Goal: Transaction & Acquisition: Subscribe to service/newsletter

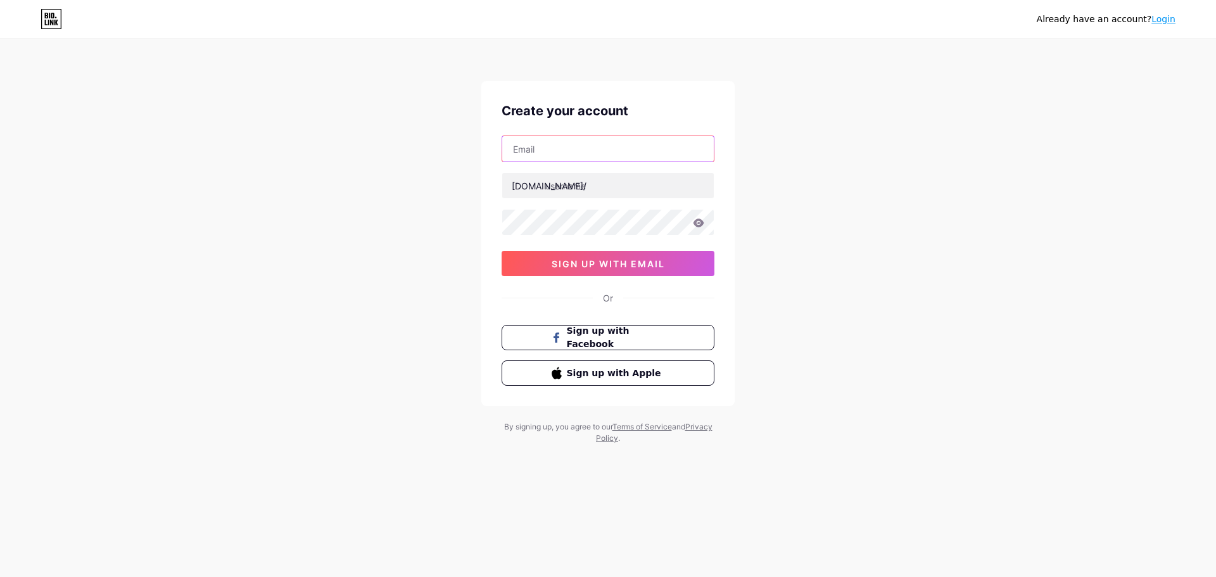
click at [558, 151] on input "text" at bounding box center [607, 148] width 211 height 25
click at [895, 152] on div "Already have an account? Login Create your account bio.link/ sign up with email…" at bounding box center [608, 242] width 1216 height 484
click at [620, 267] on span "sign up with email" at bounding box center [607, 263] width 113 height 11
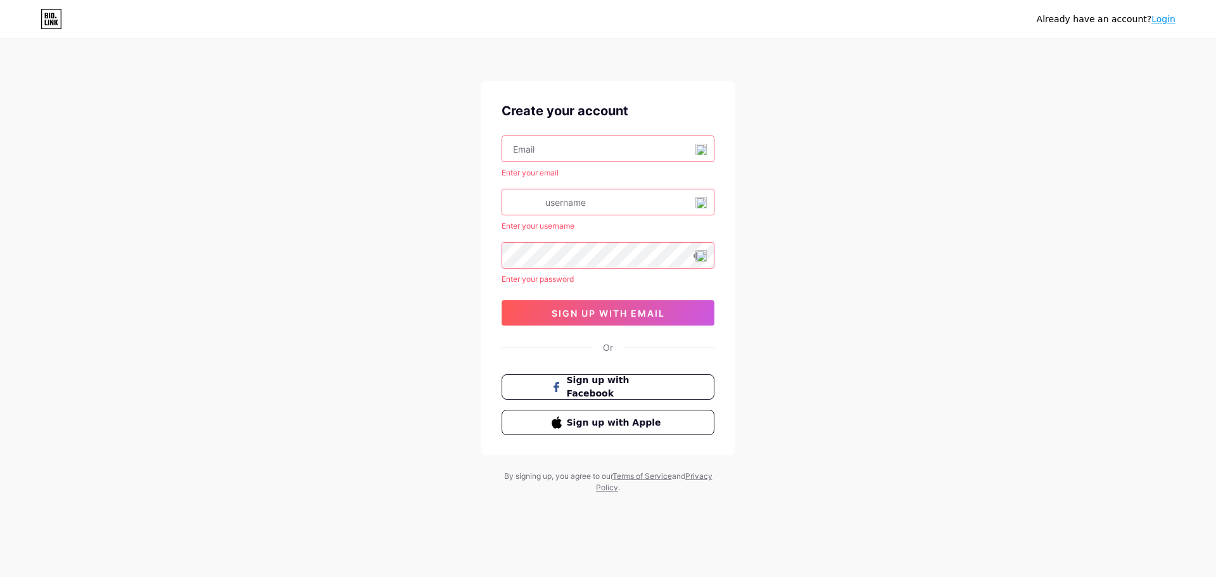
drag, startPoint x: 302, startPoint y: 160, endPoint x: 284, endPoint y: 158, distance: 17.8
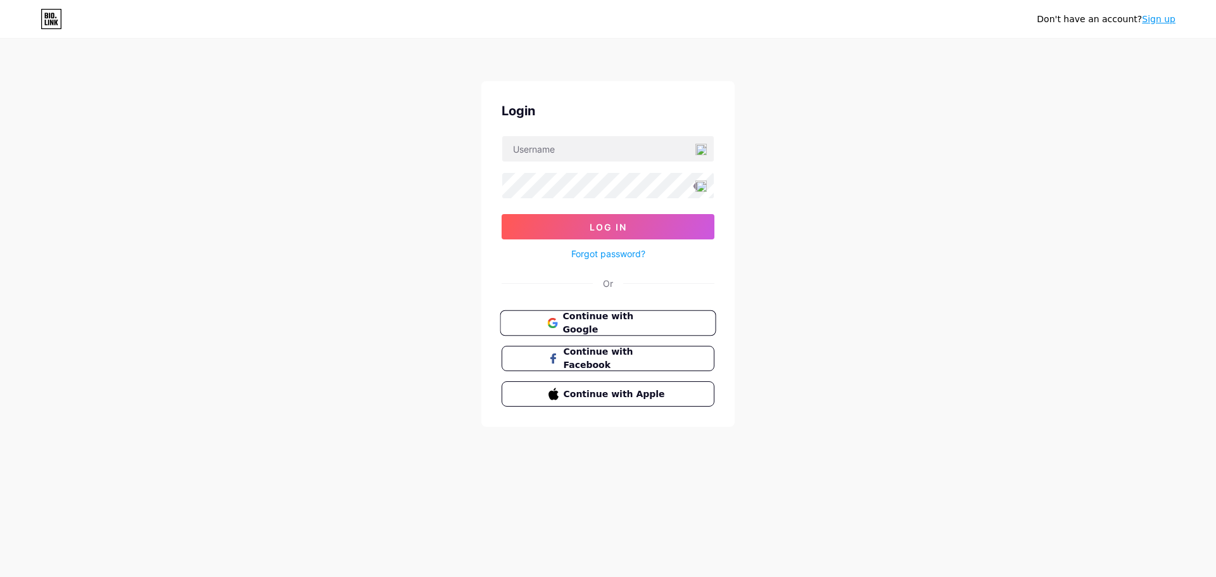
click at [583, 329] on span "Continue with Google" at bounding box center [615, 323] width 106 height 27
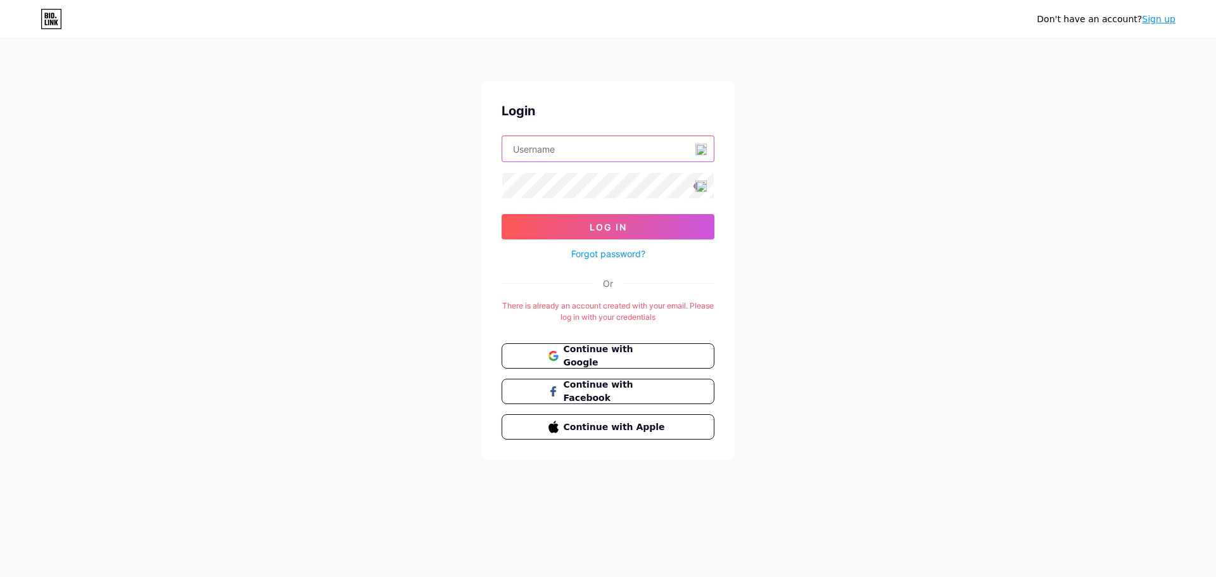
click at [566, 157] on input "text" at bounding box center [607, 148] width 211 height 25
click at [385, 138] on div "Don't have an account? Sign up Login Log In Forgot password? Or There is alread…" at bounding box center [608, 250] width 1216 height 500
click at [1152, 24] on link "Sign up" at bounding box center [1159, 19] width 34 height 10
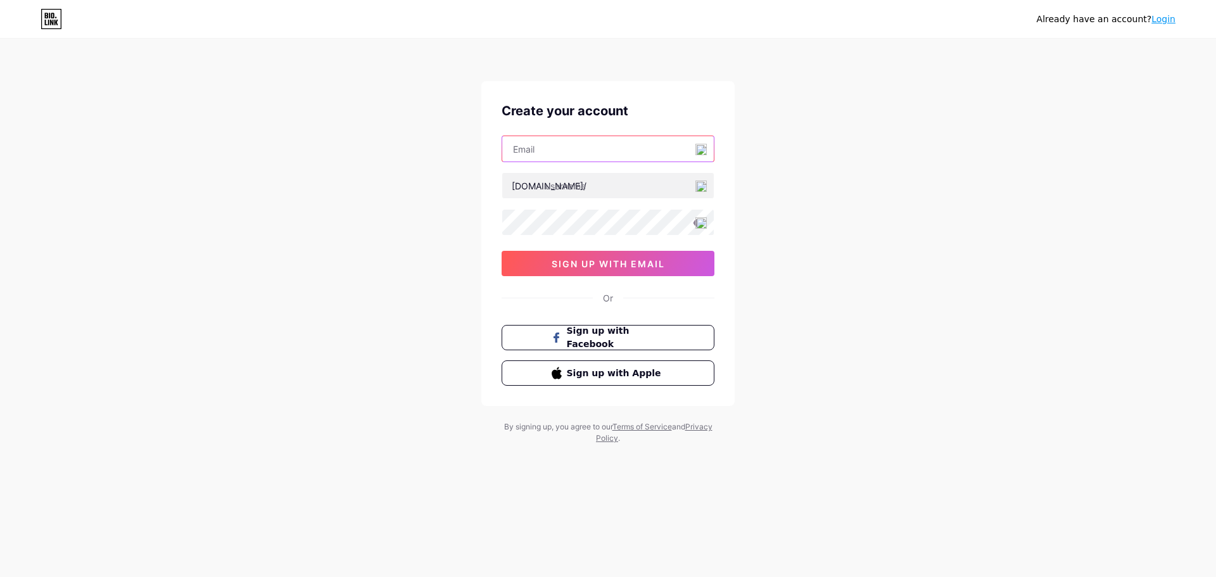
click at [555, 149] on input "text" at bounding box center [607, 148] width 211 height 25
type input "vupt1999@gmail.com"
click at [588, 180] on input "text" at bounding box center [607, 185] width 211 height 25
drag, startPoint x: 1016, startPoint y: 256, endPoint x: 1002, endPoint y: 256, distance: 13.9
click at [1014, 256] on div "Already have an account? Login Create your account vupt1999@gmail.com bio.link/…" at bounding box center [608, 242] width 1216 height 484
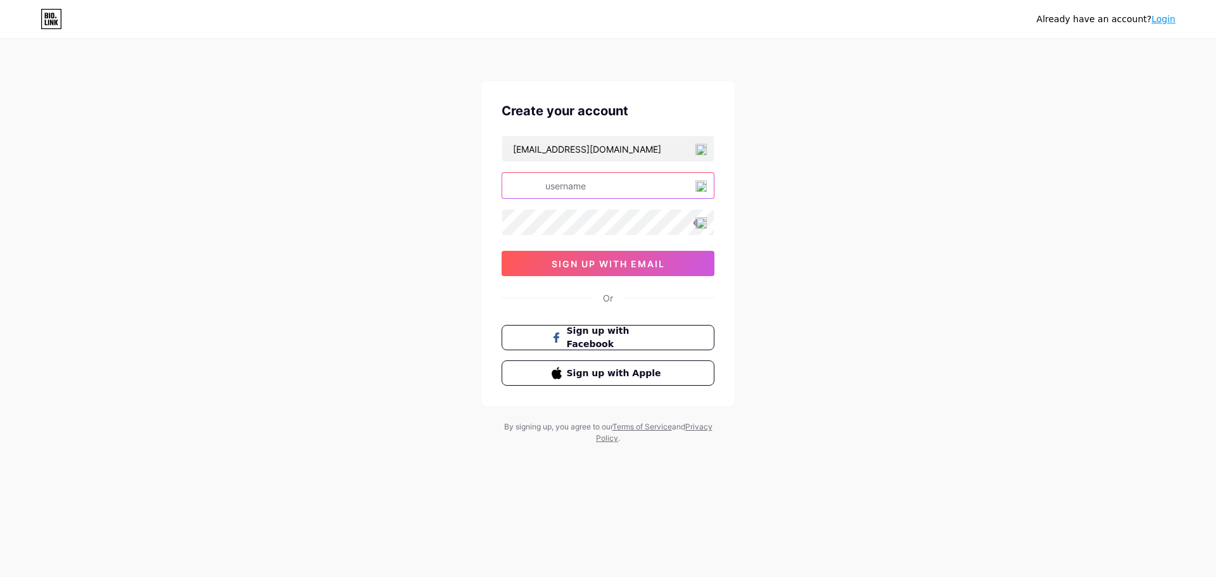
click at [581, 184] on input "text" at bounding box center [607, 185] width 211 height 25
type input "vupt1999"
click at [599, 270] on button "sign up with email" at bounding box center [607, 263] width 213 height 25
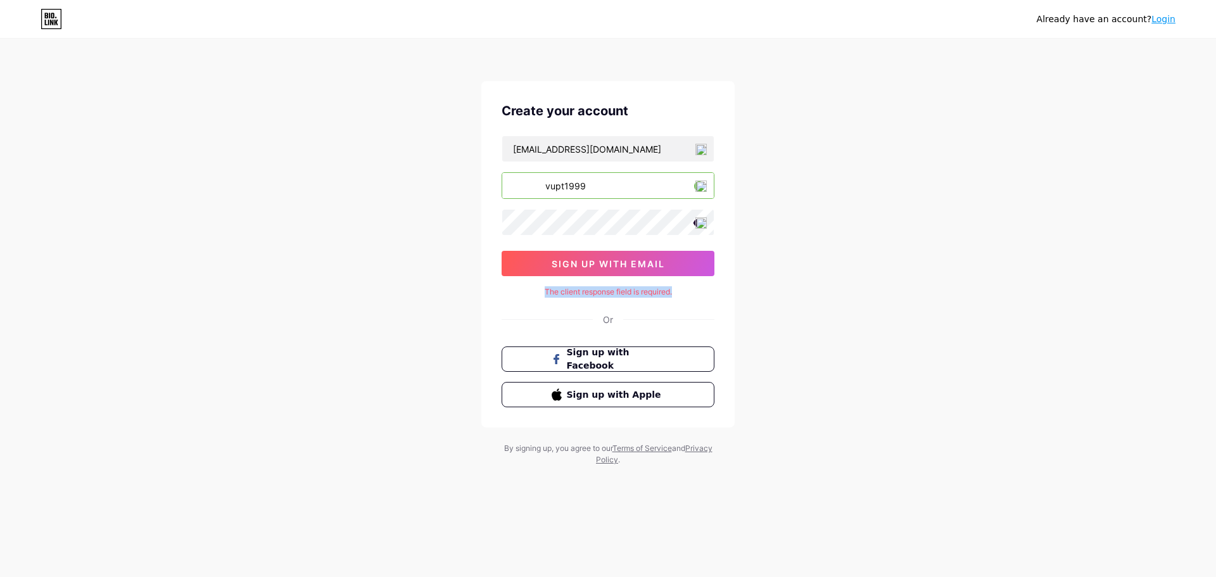
drag, startPoint x: 678, startPoint y: 295, endPoint x: 531, endPoint y: 295, distance: 146.9
click at [531, 295] on div "The client response field is required." at bounding box center [607, 291] width 213 height 11
click at [523, 297] on div at bounding box center [523, 297] width 0 height 0
click at [838, 315] on div "Already have an account? Login Create your account vupt1999@gmail.com bio.link/…" at bounding box center [608, 253] width 1216 height 506
click at [533, 187] on input "vupt1999" at bounding box center [607, 185] width 211 height 25
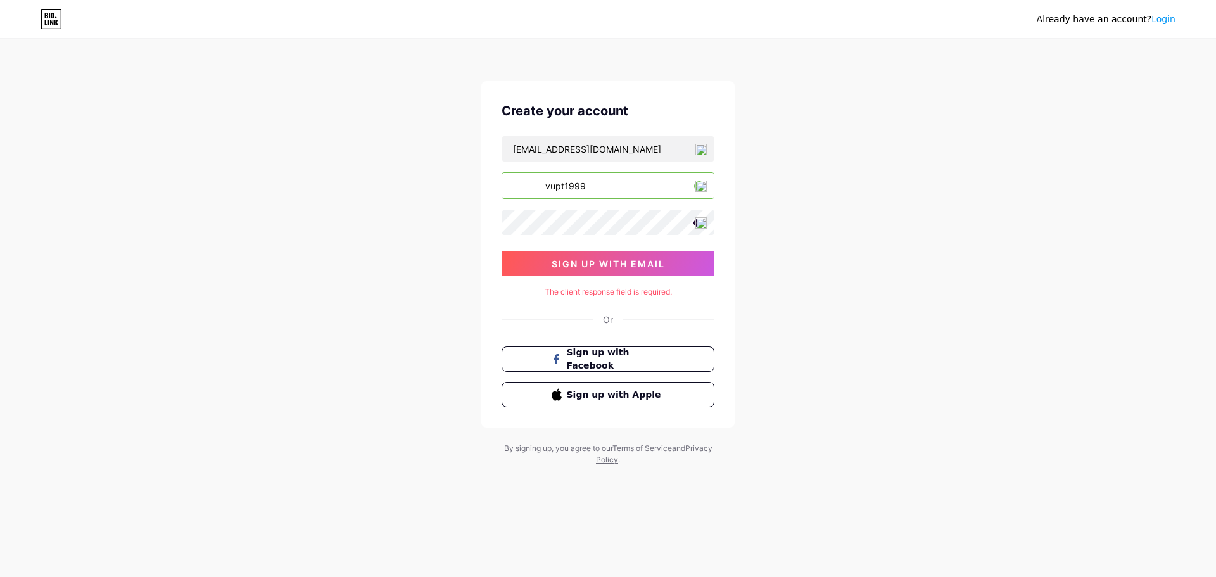
click at [520, 192] on input "vupt1999" at bounding box center [607, 185] width 211 height 25
click at [809, 203] on div "Already have an account? Login Create your account vupt1999@gmail.com bio.link/…" at bounding box center [608, 253] width 1216 height 506
click at [833, 213] on div "Already have an account? Login Create your account vupt1999@gmail.com bio.link/…" at bounding box center [608, 253] width 1216 height 506
click at [634, 156] on input "vupt1999@gmail.com" at bounding box center [607, 148] width 211 height 25
click at [629, 173] on input "vupt1999" at bounding box center [607, 185] width 211 height 25
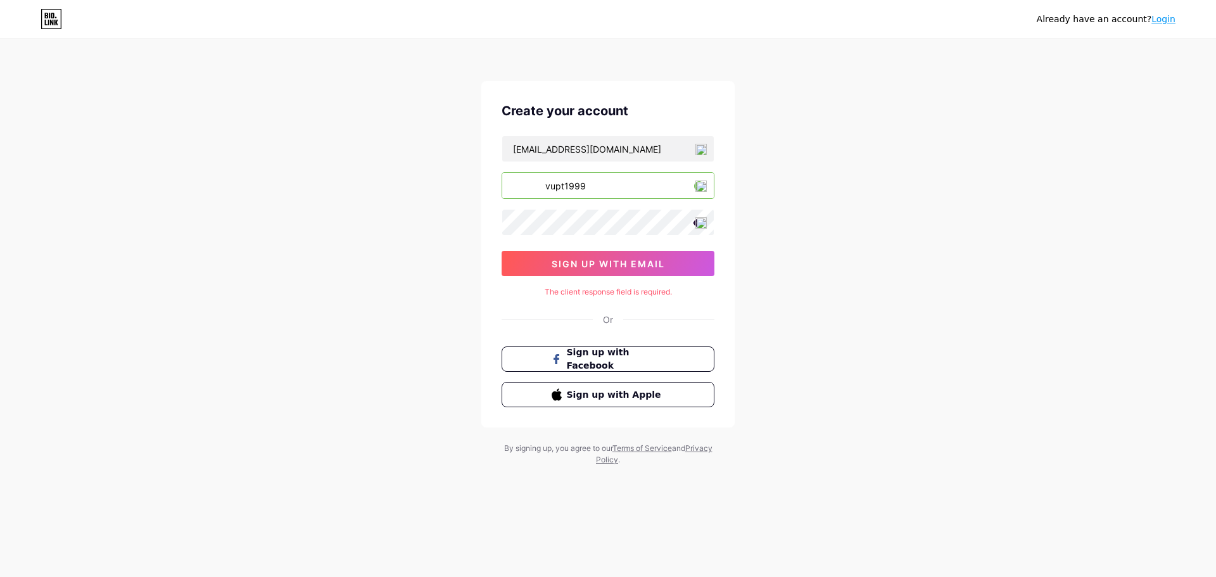
click at [629, 208] on div "vupt1999@gmail.com bio.link/ vupt1999 sign up with email" at bounding box center [607, 206] width 213 height 141
click at [694, 225] on icon at bounding box center [698, 222] width 11 height 9
click at [694, 225] on icon at bounding box center [698, 223] width 11 height 9
click at [606, 267] on span "sign up with email" at bounding box center [607, 263] width 113 height 11
click at [522, 191] on input "vupt1999" at bounding box center [607, 185] width 211 height 25
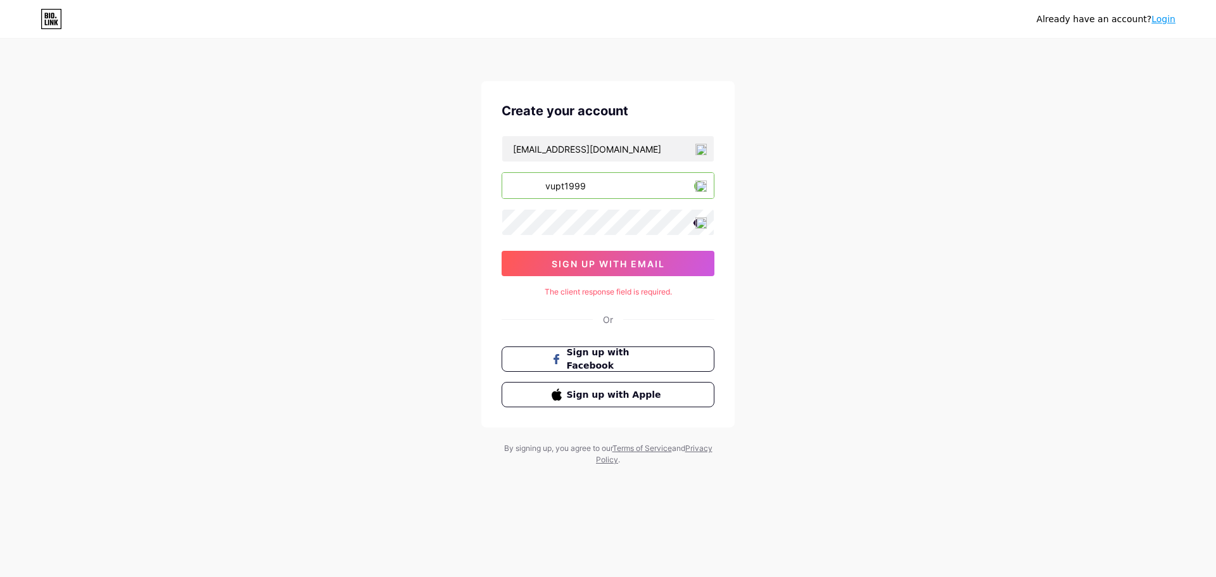
click at [522, 191] on input "vupt1999" at bounding box center [607, 185] width 211 height 25
click at [518, 184] on input "vupt1999" at bounding box center [607, 185] width 211 height 25
click at [533, 150] on input "vupt1999@gmail.com" at bounding box center [607, 148] width 211 height 25
click at [554, 296] on div "The client response field is required." at bounding box center [607, 291] width 213 height 11
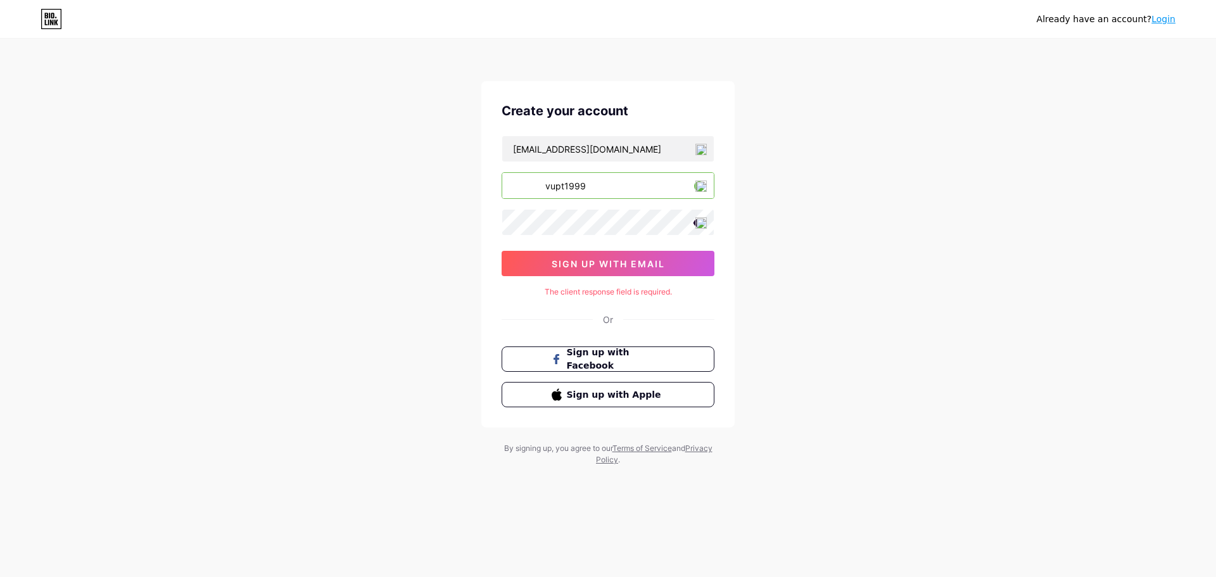
click at [565, 193] on input "vupt1999" at bounding box center [607, 185] width 211 height 25
click at [567, 189] on input "vupt1999" at bounding box center [607, 185] width 211 height 25
click at [540, 187] on input "vupt1999" at bounding box center [607, 185] width 211 height 25
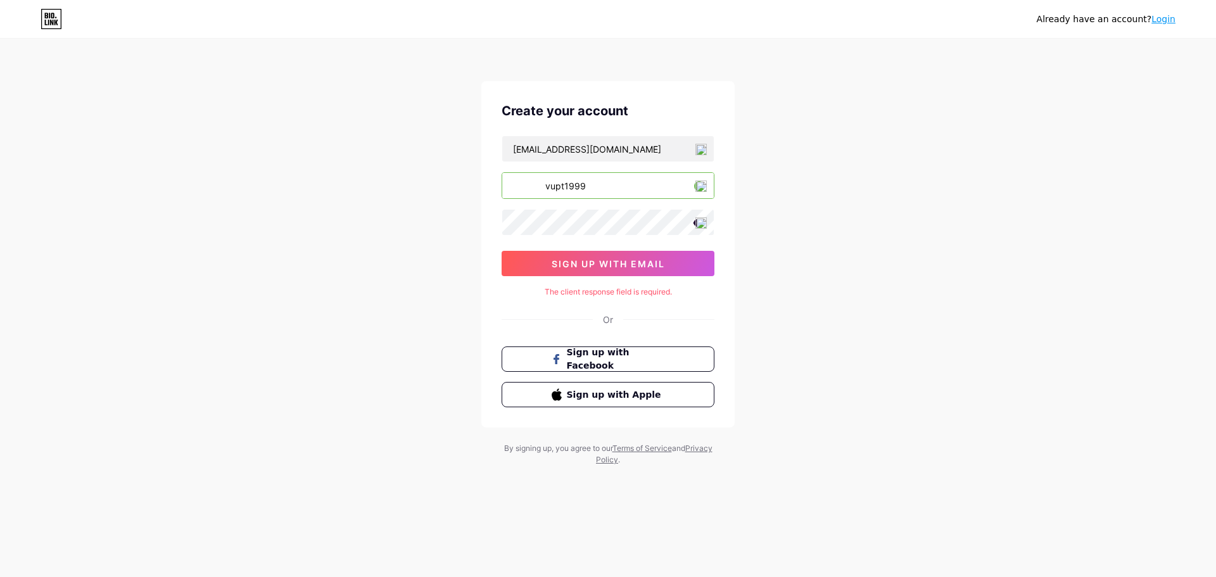
click at [598, 191] on input "vupt1999" at bounding box center [607, 185] width 211 height 25
click at [598, 190] on input "vupt1999" at bounding box center [607, 185] width 211 height 25
drag, startPoint x: 598, startPoint y: 190, endPoint x: 555, endPoint y: 191, distance: 42.4
click at [555, 191] on input "vupt1999" at bounding box center [607, 185] width 211 height 25
click at [805, 306] on div "Already have an account? Login Create your account vupt1999@gmail.com bio.link/…" at bounding box center [608, 253] width 1216 height 506
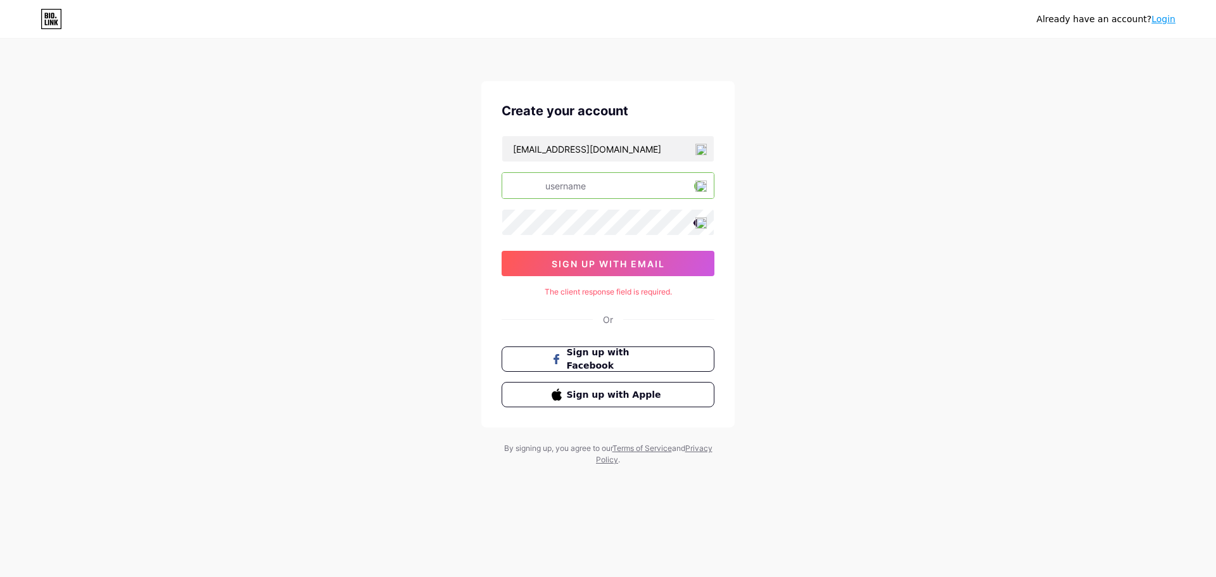
click at [579, 192] on input "text" at bounding box center [607, 185] width 211 height 25
click at [576, 190] on input "text" at bounding box center [607, 185] width 211 height 25
click at [549, 156] on input "vupt1999@gmail.com" at bounding box center [607, 148] width 211 height 25
drag, startPoint x: 553, startPoint y: 151, endPoint x: 493, endPoint y: 151, distance: 60.2
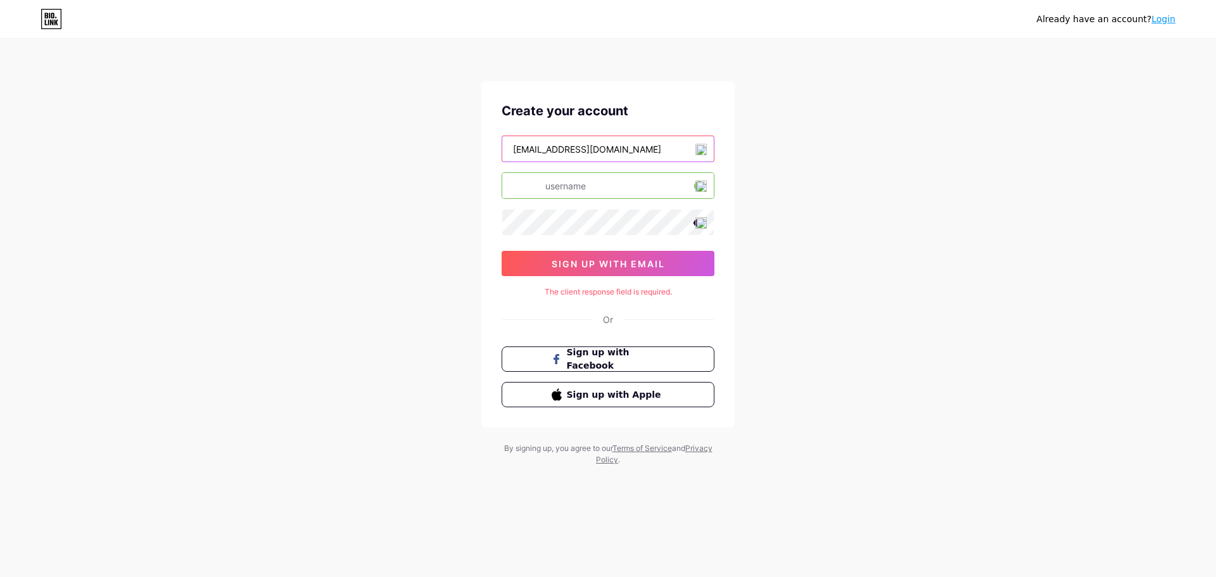
click at [493, 151] on div "Create your account vupt1999@gmail.com bio.link/ sign up with email The client …" at bounding box center [607, 254] width 253 height 346
click at [579, 187] on input "text" at bounding box center [607, 185] width 211 height 25
paste input "vupt1999"
type input "vupt1999"
click at [836, 225] on div "Already have an account? Login Create your account vupt1999@gmail.com bio.link/…" at bounding box center [608, 253] width 1216 height 506
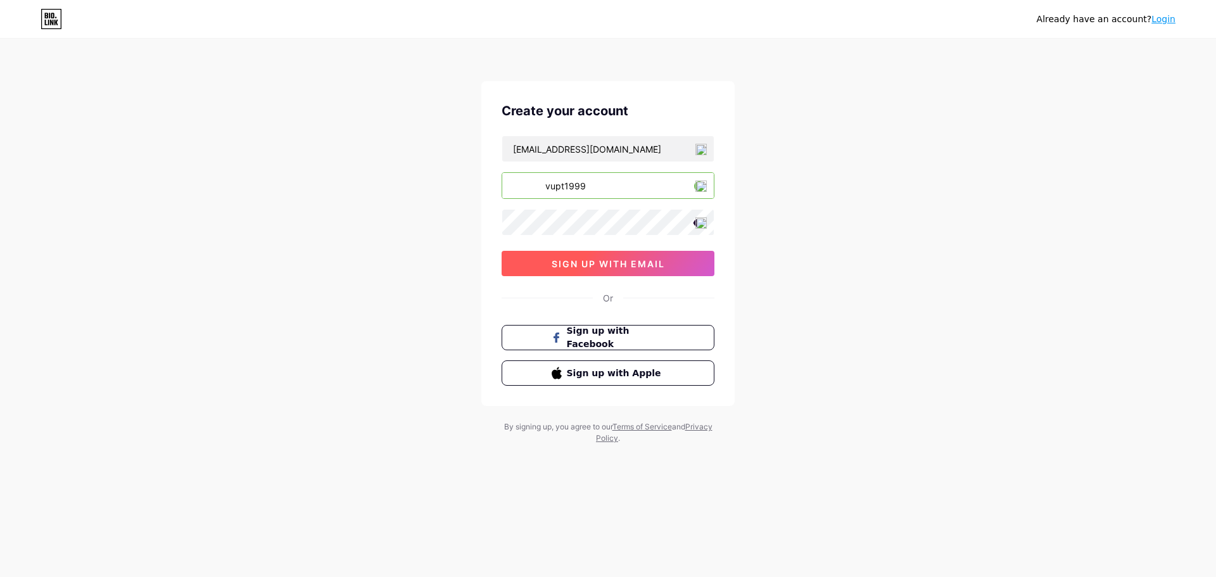
click at [608, 267] on span "sign up with email" at bounding box center [607, 263] width 113 height 11
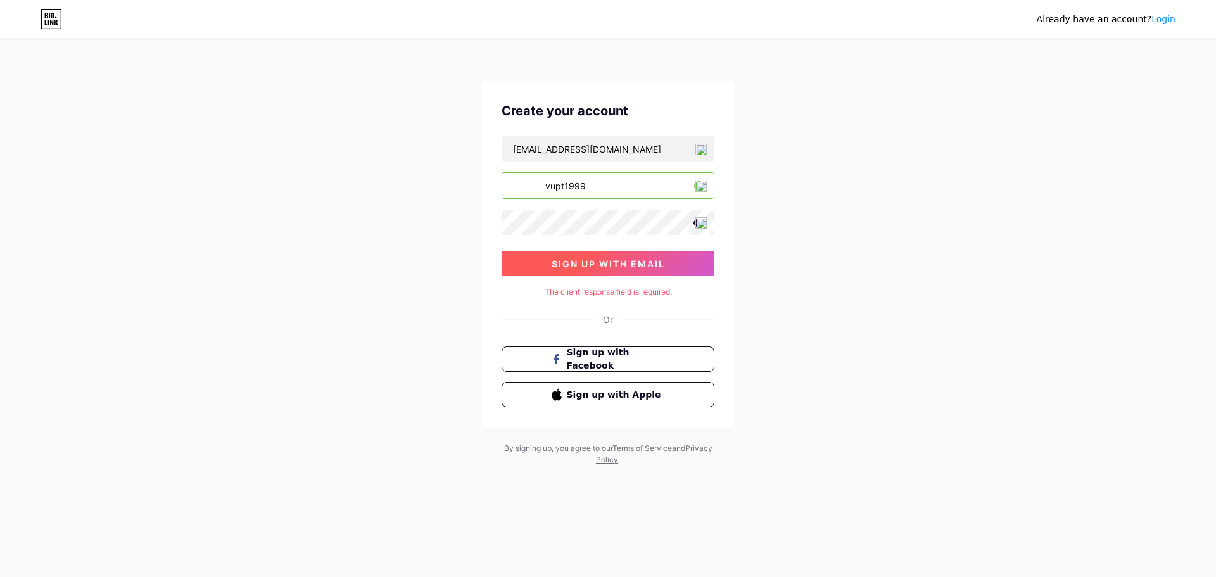
click at [599, 265] on span "sign up with email" at bounding box center [607, 263] width 113 height 11
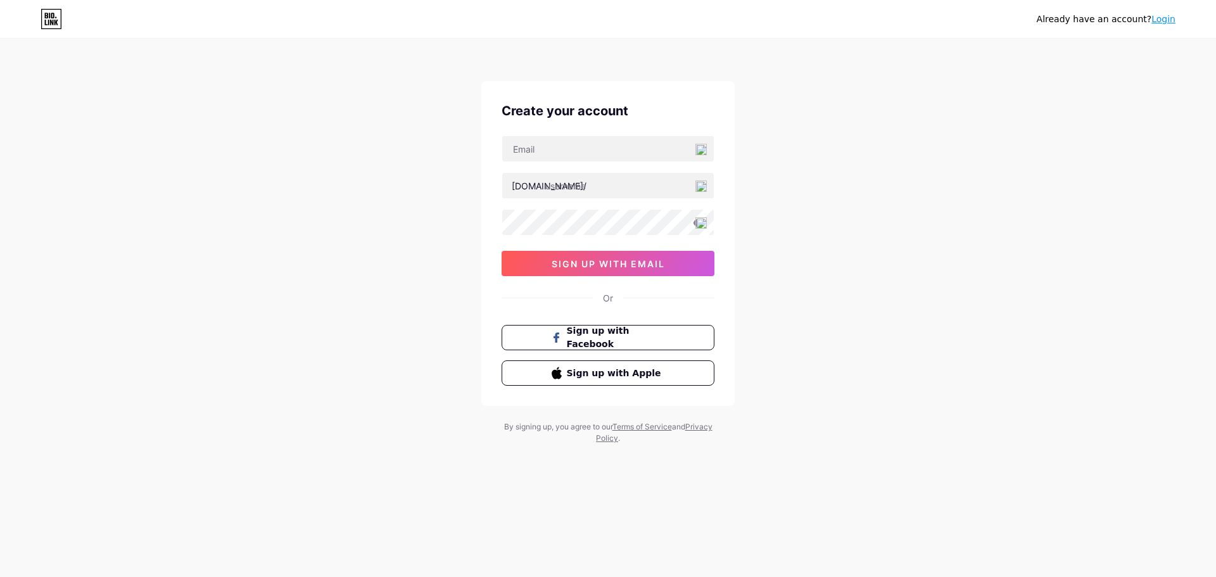
click at [627, 295] on div "Or" at bounding box center [607, 297] width 213 height 13
click at [621, 296] on div "Or" at bounding box center [607, 297] width 213 height 13
click at [592, 296] on div "Or" at bounding box center [607, 297] width 213 height 13
click at [588, 299] on div "Or" at bounding box center [607, 297] width 213 height 13
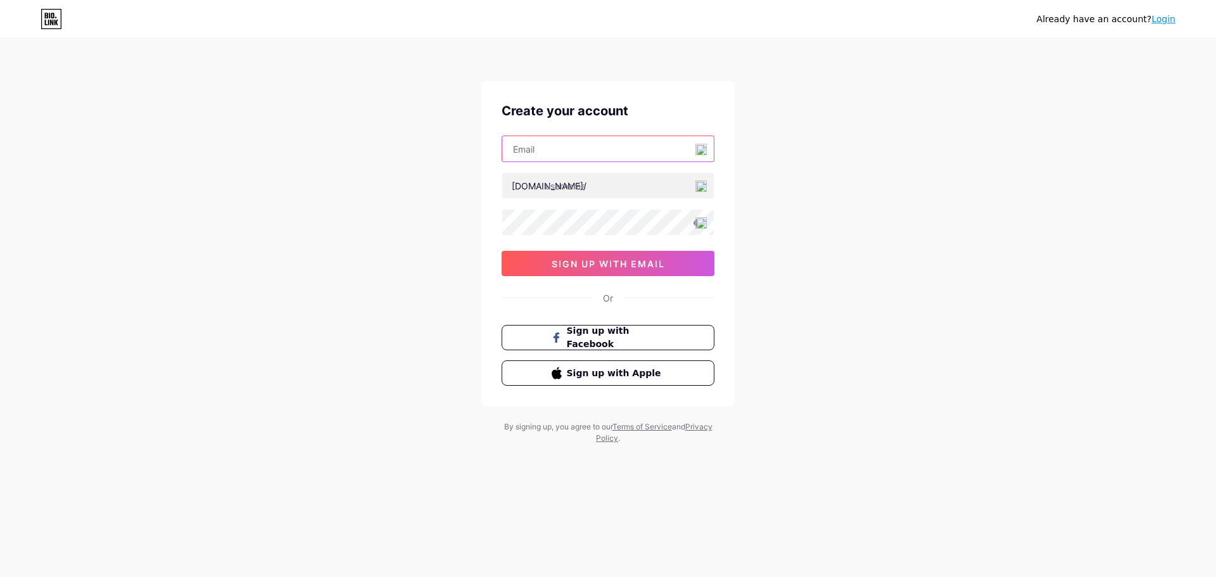
click at [546, 153] on input "text" at bounding box center [607, 148] width 211 height 25
type input "vupt1999@gmail.com"
click at [534, 186] on input "text" at bounding box center [607, 185] width 211 height 25
drag, startPoint x: 551, startPoint y: 156, endPoint x: 493, endPoint y: 156, distance: 57.6
click at [493, 156] on div "Create your account vupt1999@gmail.com bio.link/ sign up with email Or Sign up …" at bounding box center [607, 243] width 253 height 325
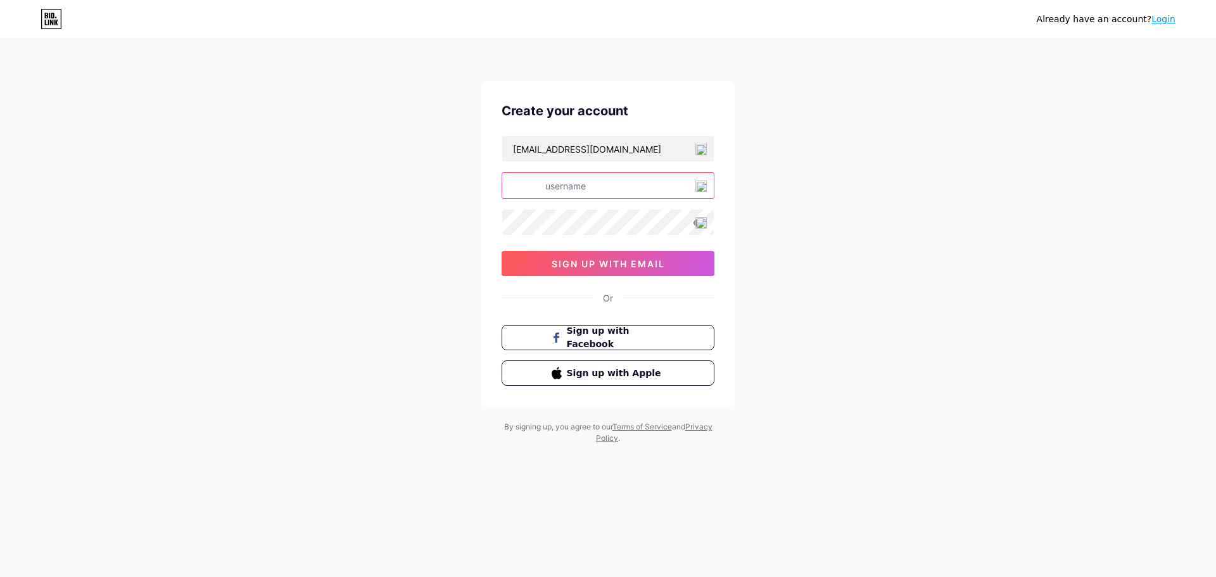
click at [571, 192] on input "text" at bounding box center [607, 185] width 211 height 25
paste input "vupt1999"
type input "vupt1999"
click at [593, 187] on input "vupt1999" at bounding box center [607, 185] width 211 height 25
click at [592, 187] on input "vupt1999" at bounding box center [607, 185] width 211 height 25
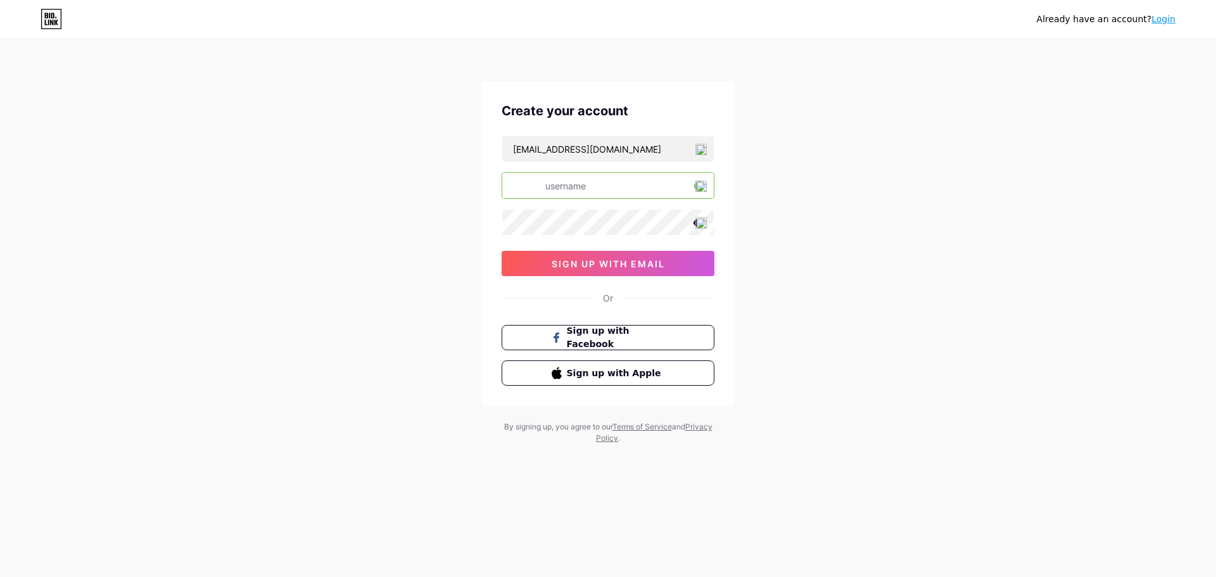
click at [667, 134] on div "Create your account vupt1999@gmail.com bio.link/ sign up with email Or Sign up …" at bounding box center [607, 243] width 253 height 325
click at [657, 142] on input "vupt1999@gmail.com" at bounding box center [607, 148] width 211 height 25
click at [654, 149] on input "vupt1999@gmail.com" at bounding box center [607, 148] width 211 height 25
click at [593, 197] on input "text" at bounding box center [607, 185] width 211 height 25
click at [590, 194] on input "text" at bounding box center [607, 185] width 211 height 25
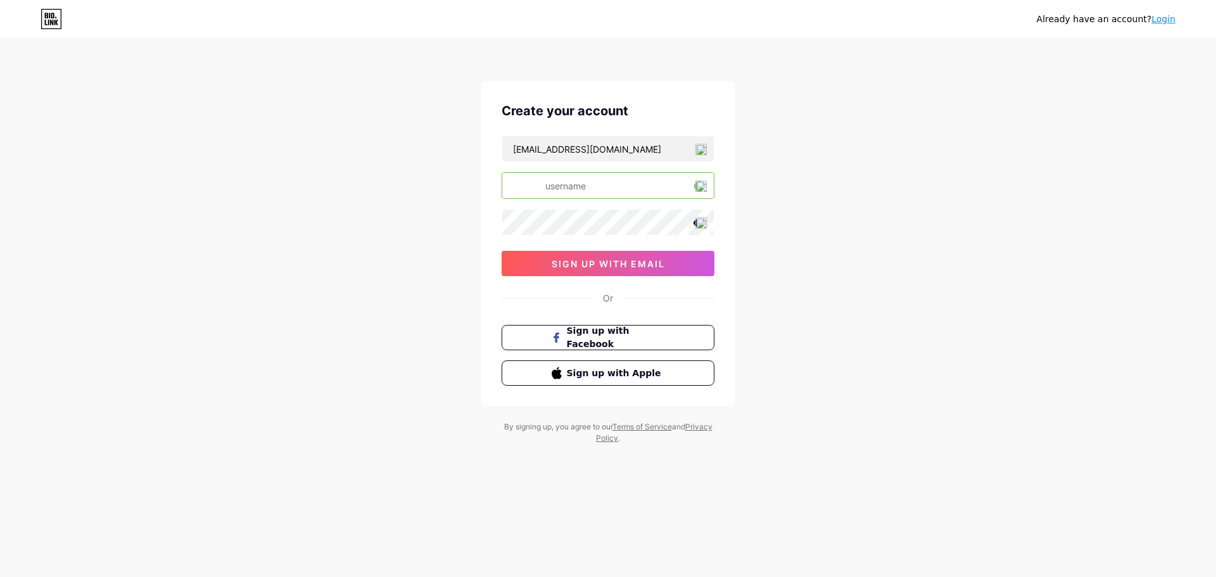
click at [518, 193] on input "text" at bounding box center [607, 185] width 211 height 25
drag, startPoint x: 538, startPoint y: 174, endPoint x: 548, endPoint y: 209, distance: 36.3
click at [539, 179] on input "text" at bounding box center [607, 185] width 211 height 25
click at [558, 192] on input "text" at bounding box center [607, 185] width 211 height 25
click at [560, 189] on input "text" at bounding box center [607, 185] width 211 height 25
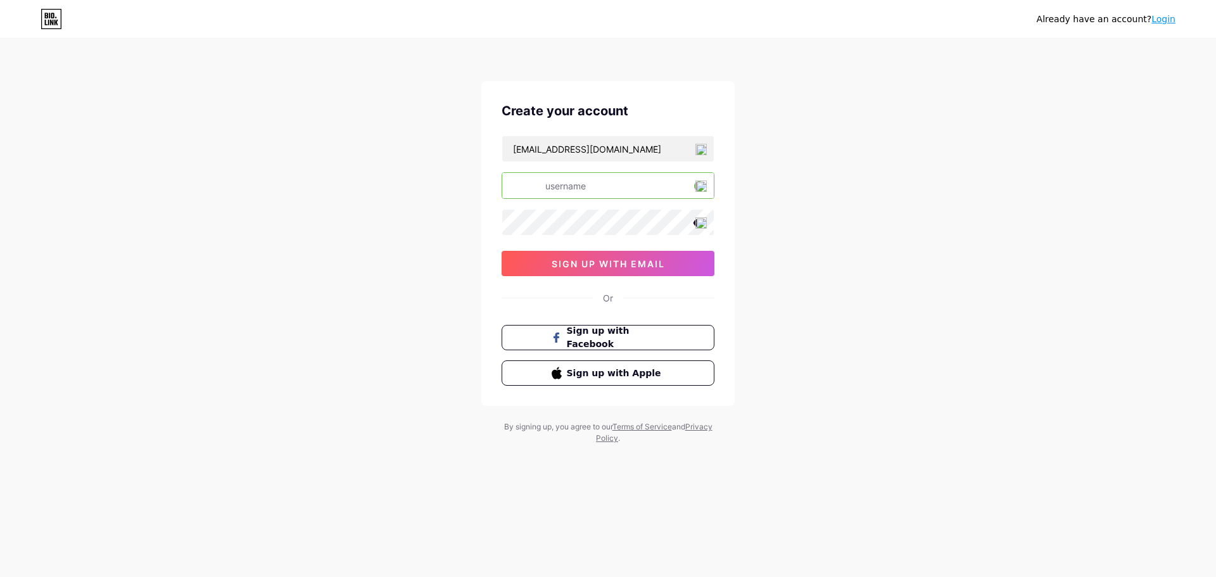
click at [617, 198] on input "text" at bounding box center [607, 185] width 211 height 25
click at [613, 193] on input "text" at bounding box center [607, 185] width 211 height 25
click at [612, 161] on input "vupt1999@gmail.com" at bounding box center [607, 148] width 211 height 25
click at [559, 185] on input "text" at bounding box center [607, 185] width 211 height 25
paste input "biolink/"
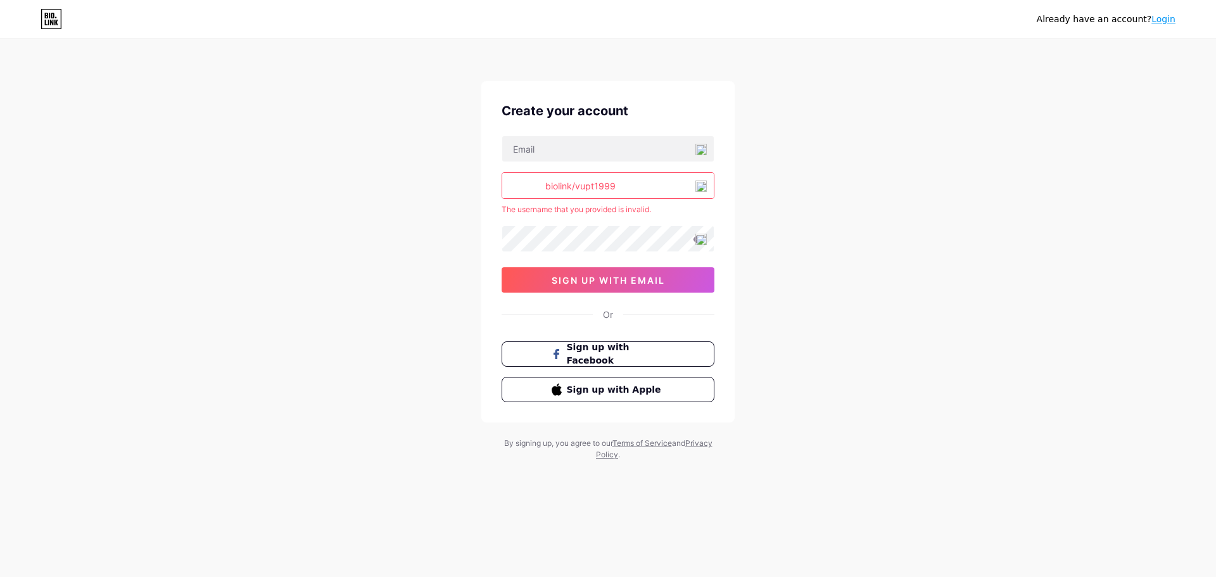
click at [578, 184] on input "biolink/vupt1999" at bounding box center [607, 185] width 211 height 25
click at [573, 189] on input "biolink/vupt1999" at bounding box center [607, 185] width 211 height 25
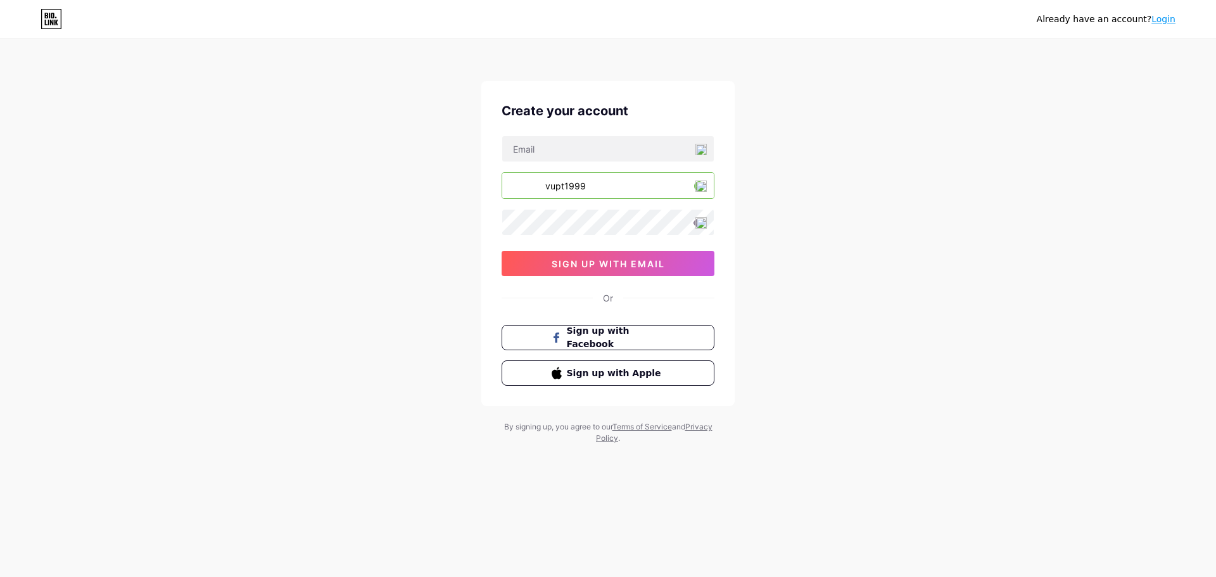
click at [601, 192] on input "vupt1999" at bounding box center [607, 185] width 211 height 25
type input "vupt1999"
click at [558, 150] on input "text" at bounding box center [607, 148] width 211 height 25
type input "vupt1999@gmail.com"
click at [587, 273] on button "sign up with email" at bounding box center [607, 263] width 213 height 25
